Goal: Use online tool/utility: Utilize a website feature to perform a specific function

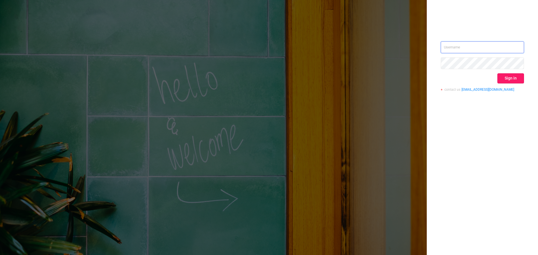
type input "[EMAIL_ADDRESS][DOMAIN_NAME]"
click at [513, 78] on button "Sign in" at bounding box center [510, 78] width 27 height 10
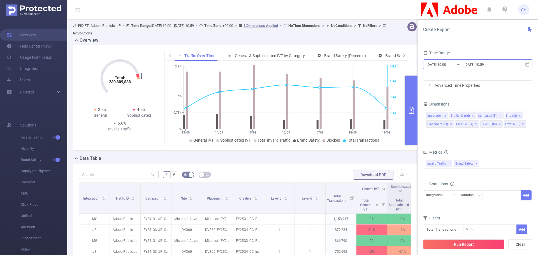
click at [449, 63] on input "[DATE] 10:00" at bounding box center [448, 65] width 45 height 8
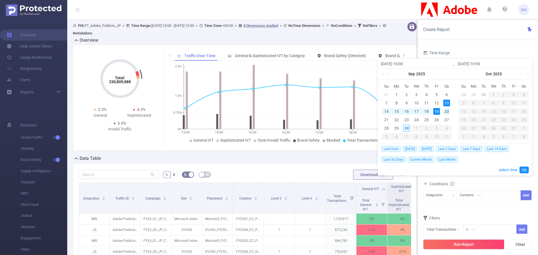
click at [446, 111] on div "20" at bounding box center [446, 111] width 7 height 7
click at [437, 118] on div "26" at bounding box center [436, 120] width 7 height 7
type input "[DATE] 10:00"
type input "[DATE] 10:59"
type input "[DATE] 10:00"
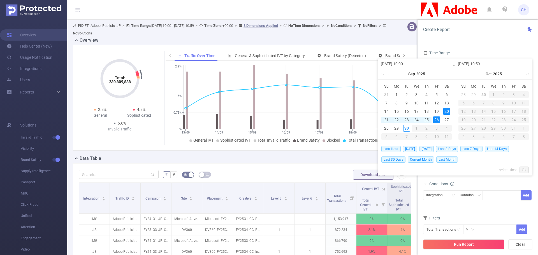
type input "[DATE] 10:59"
click at [523, 169] on link "Ok" at bounding box center [523, 170] width 9 height 7
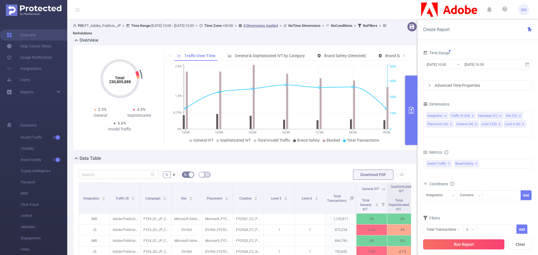
click at [448, 244] on button "Run Report" at bounding box center [463, 244] width 81 height 10
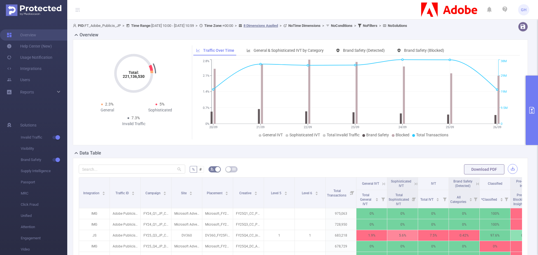
click at [507, 170] on button "button" at bounding box center [512, 169] width 10 height 10
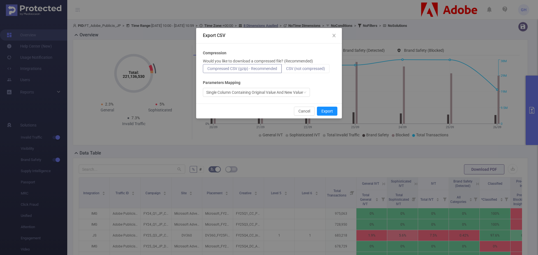
click at [310, 67] on span "CSV (not compressed)" at bounding box center [305, 68] width 39 height 4
click at [286, 70] on input "CSV (not compressed)" at bounding box center [286, 70] width 0 height 0
click at [323, 109] on button "Export" at bounding box center [327, 111] width 20 height 9
